Goal: Navigation & Orientation: Find specific page/section

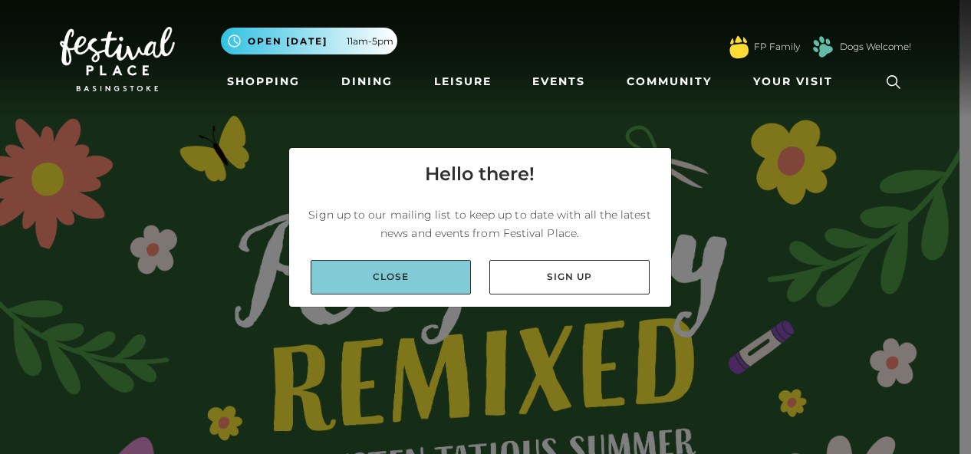
click at [391, 272] on link "Close" at bounding box center [391, 277] width 160 height 35
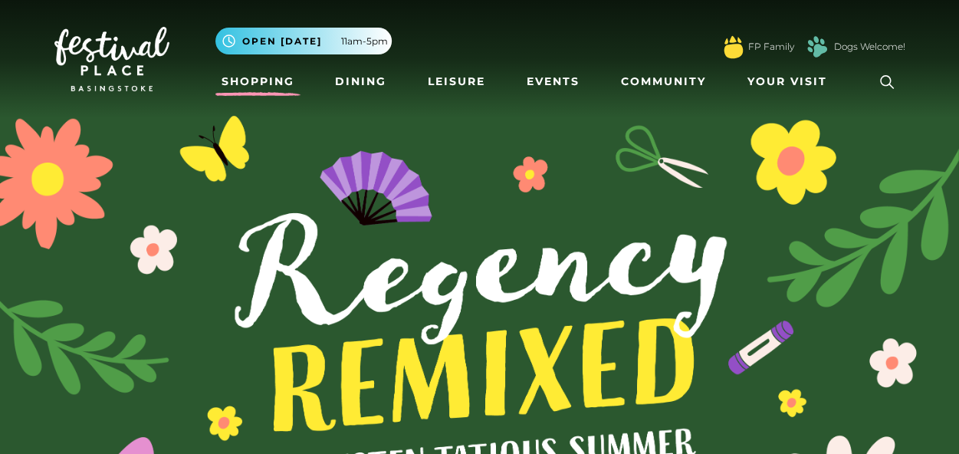
click at [260, 85] on link "Shopping" at bounding box center [257, 81] width 85 height 28
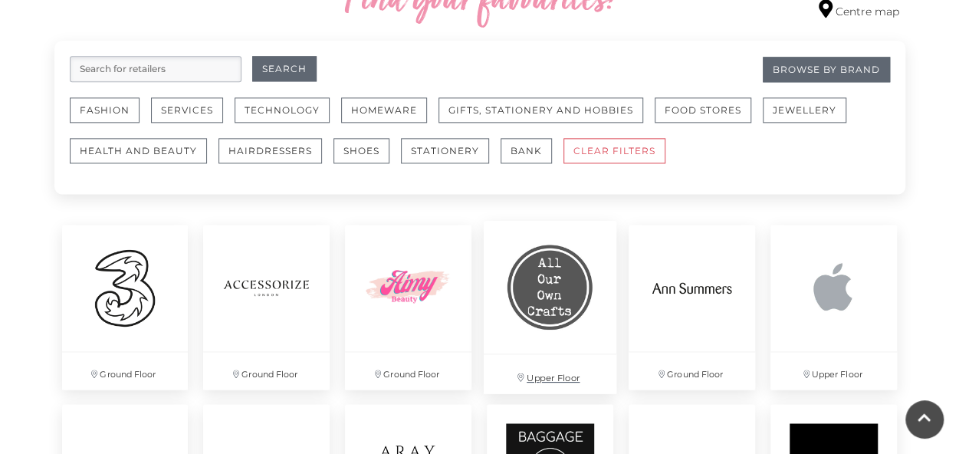
scroll to position [920, 0]
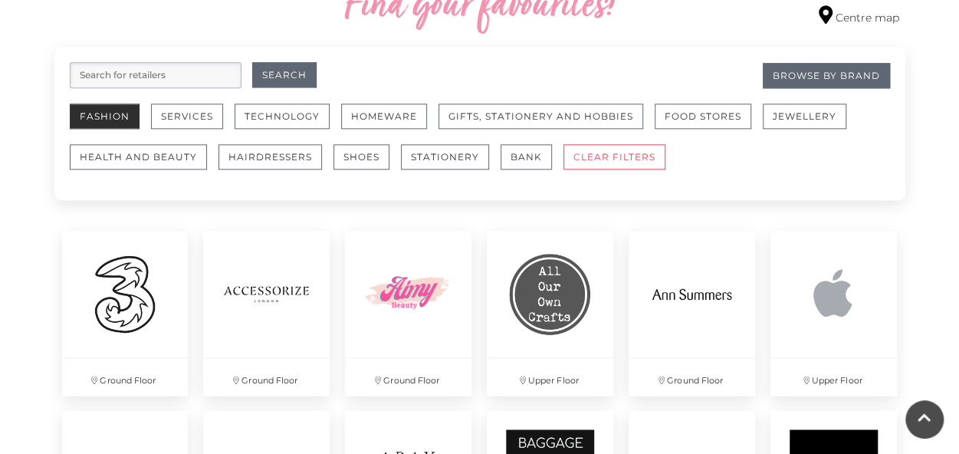
click at [107, 115] on button "Fashion" at bounding box center [105, 116] width 70 height 25
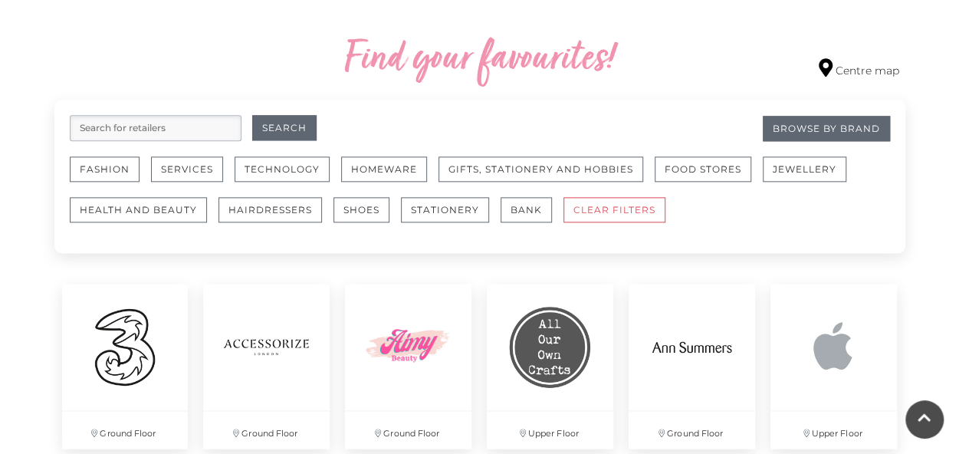
scroll to position [920, 0]
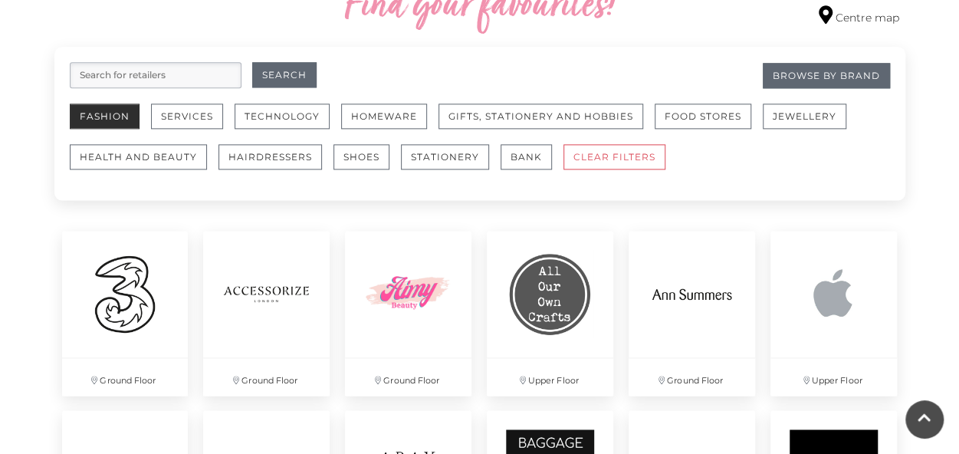
click at [121, 111] on button "Fashion" at bounding box center [105, 116] width 70 height 25
